Goal: Information Seeking & Learning: Learn about a topic

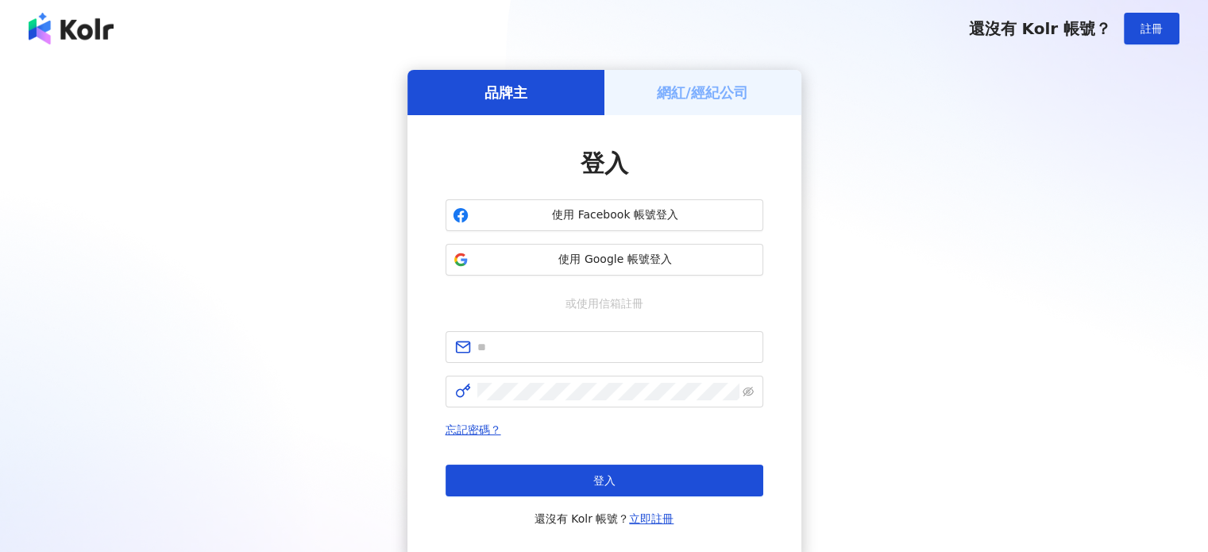
click at [596, 264] on span "使用 Google 帳號登入" at bounding box center [615, 260] width 281 height 16
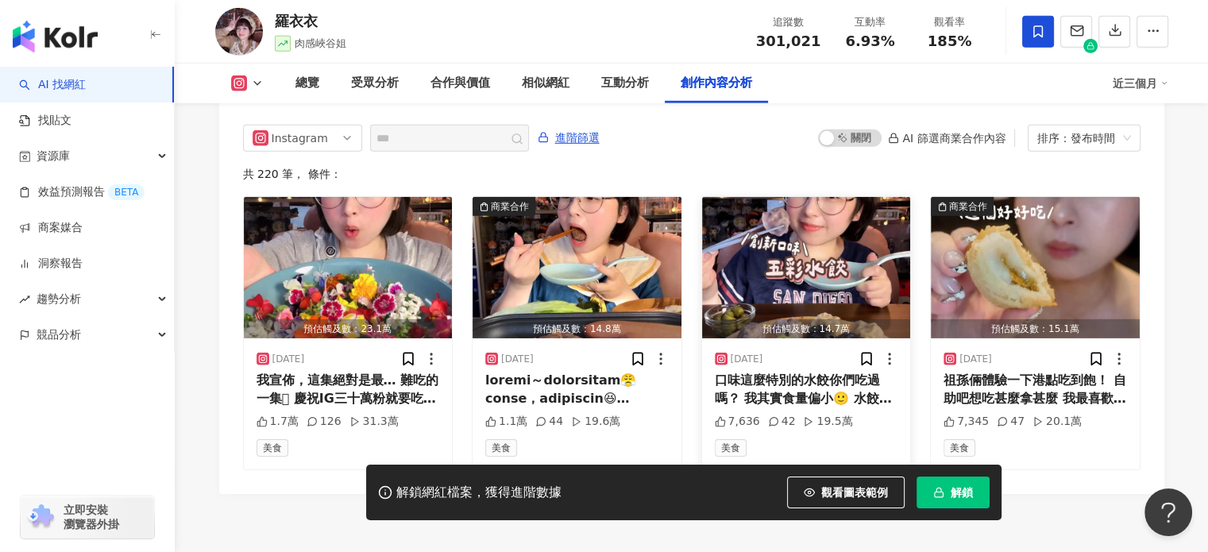
scroll to position [4911, 0]
